Goal: Book appointment/travel/reservation

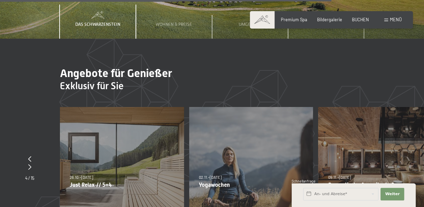
scroll to position [2333, 0]
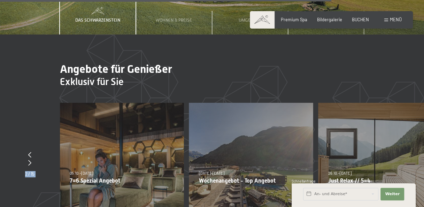
drag, startPoint x: 120, startPoint y: 148, endPoint x: 460, endPoint y: 155, distance: 339.6
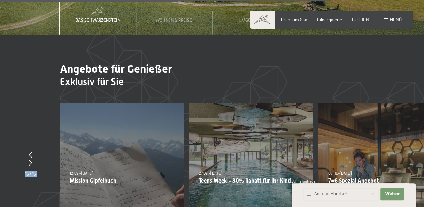
drag, startPoint x: 175, startPoint y: 153, endPoint x: 480, endPoint y: 161, distance: 305.1
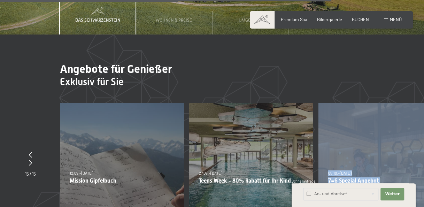
drag, startPoint x: 198, startPoint y: 157, endPoint x: 408, endPoint y: 159, distance: 210.3
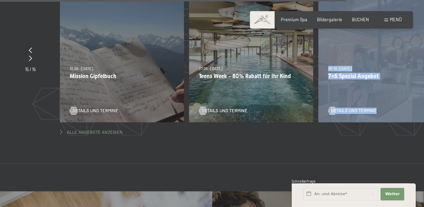
click at [86, 129] on span "Alle Angebote anzeigen" at bounding box center [95, 132] width 56 height 6
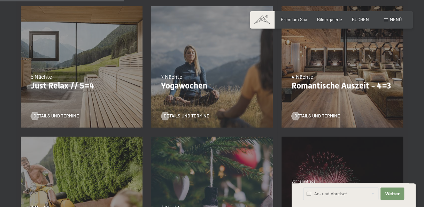
scroll to position [313, 0]
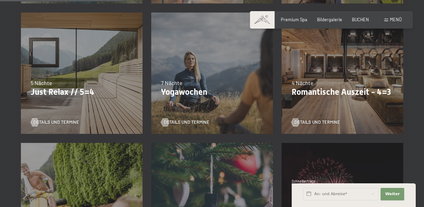
click at [317, 92] on p "Romantische Auszeit - 4=3" at bounding box center [342, 92] width 102 height 10
click at [315, 120] on span "Details und Termine" at bounding box center [324, 122] width 46 height 6
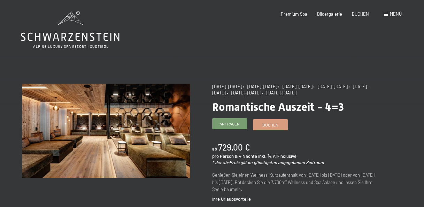
click at [234, 124] on span "Anfragen" at bounding box center [229, 124] width 20 height 6
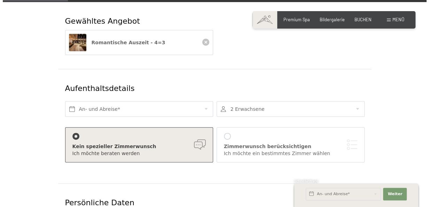
scroll to position [104, 0]
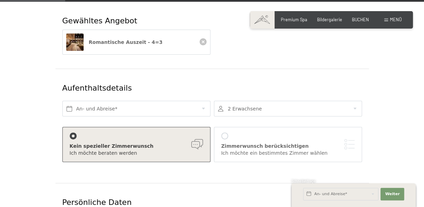
click at [302, 143] on div "Zimmerwunsch berücksichtigen" at bounding box center [287, 146] width 133 height 7
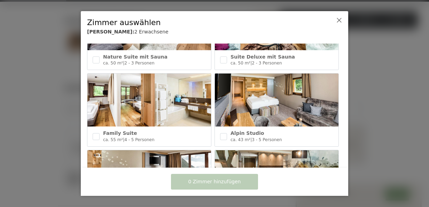
scroll to position [139, 0]
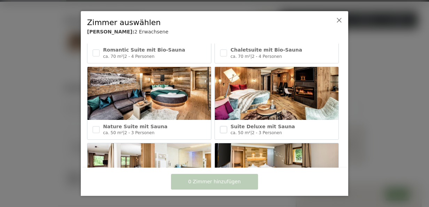
click at [221, 126] on input "checkbox" at bounding box center [223, 129] width 7 height 7
checkbox input "true"
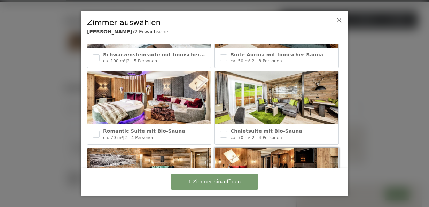
scroll to position [35, 0]
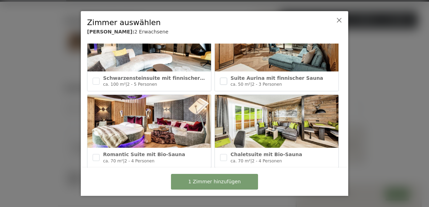
click at [220, 82] on input "checkbox" at bounding box center [223, 81] width 7 height 7
checkbox input "true"
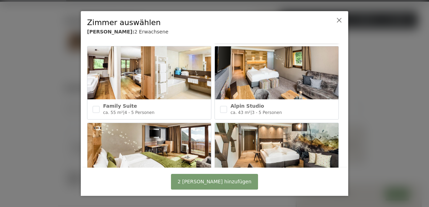
scroll to position [279, 0]
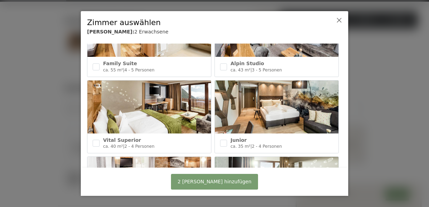
click at [118, 137] on span "Vital Superior" at bounding box center [122, 140] width 38 height 6
checkbox input "true"
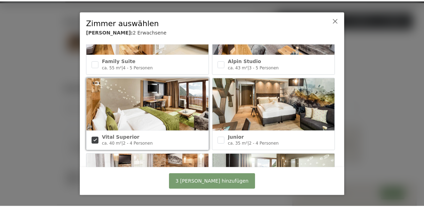
scroll to position [209, 0]
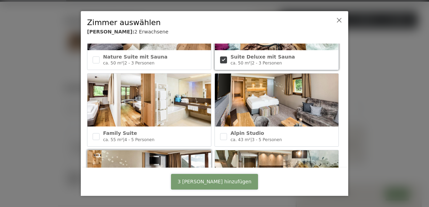
click at [249, 185] on button "3 Zimmer hinzufügen" at bounding box center [214, 182] width 87 height 16
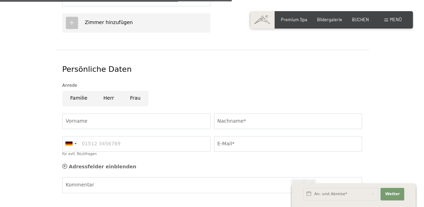
scroll to position [487, 0]
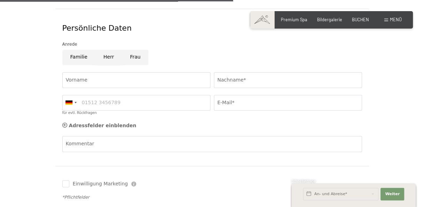
click at [104, 53] on input "Herr" at bounding box center [108, 57] width 26 height 16
radio input "true"
click at [103, 72] on input "Vorname" at bounding box center [136, 80] width 148 height 16
type input "Nick"
type input "Biedermann"
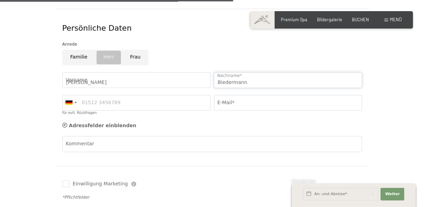
type input "01724539231"
type input "nick.biedermann8@gmail.com"
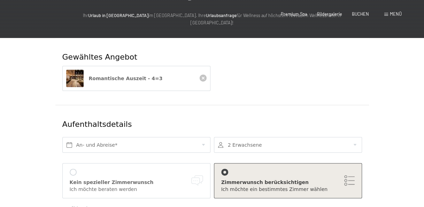
scroll to position [174, 0]
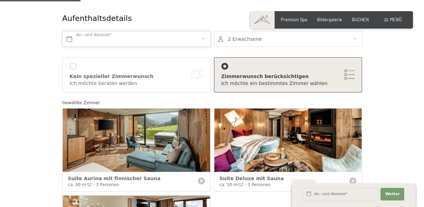
click at [155, 36] on input "text" at bounding box center [136, 39] width 148 height 16
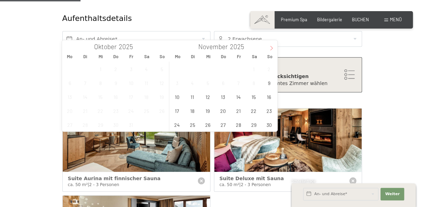
click at [267, 51] on span at bounding box center [271, 46] width 12 height 12
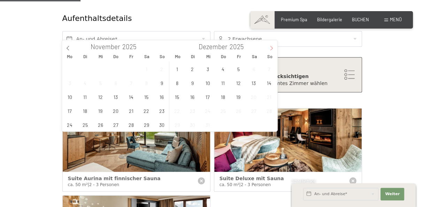
click at [267, 51] on span at bounding box center [271, 46] width 12 height 12
type input "2026"
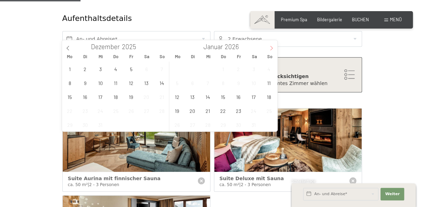
click at [267, 50] on span at bounding box center [271, 46] width 12 height 12
type input "2026"
click at [267, 50] on span at bounding box center [271, 46] width 12 height 12
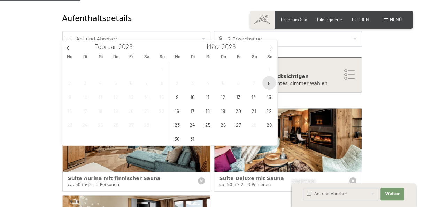
click at [271, 81] on span "8" at bounding box center [269, 83] width 14 height 14
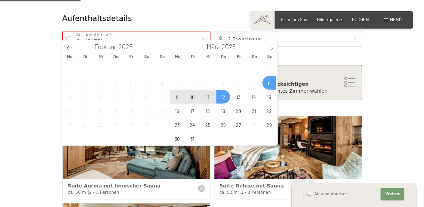
click at [219, 98] on span "12" at bounding box center [223, 97] width 14 height 14
type input "So. 08.03.2026 - Do. 12.03.2026"
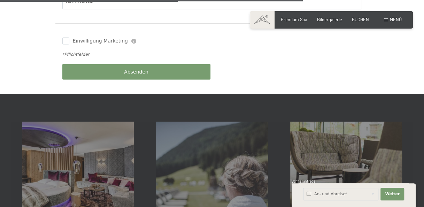
scroll to position [627, 0]
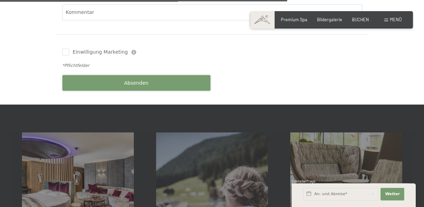
click at [144, 79] on span "Absenden" at bounding box center [136, 82] width 24 height 7
